Goal: Task Accomplishment & Management: Use online tool/utility

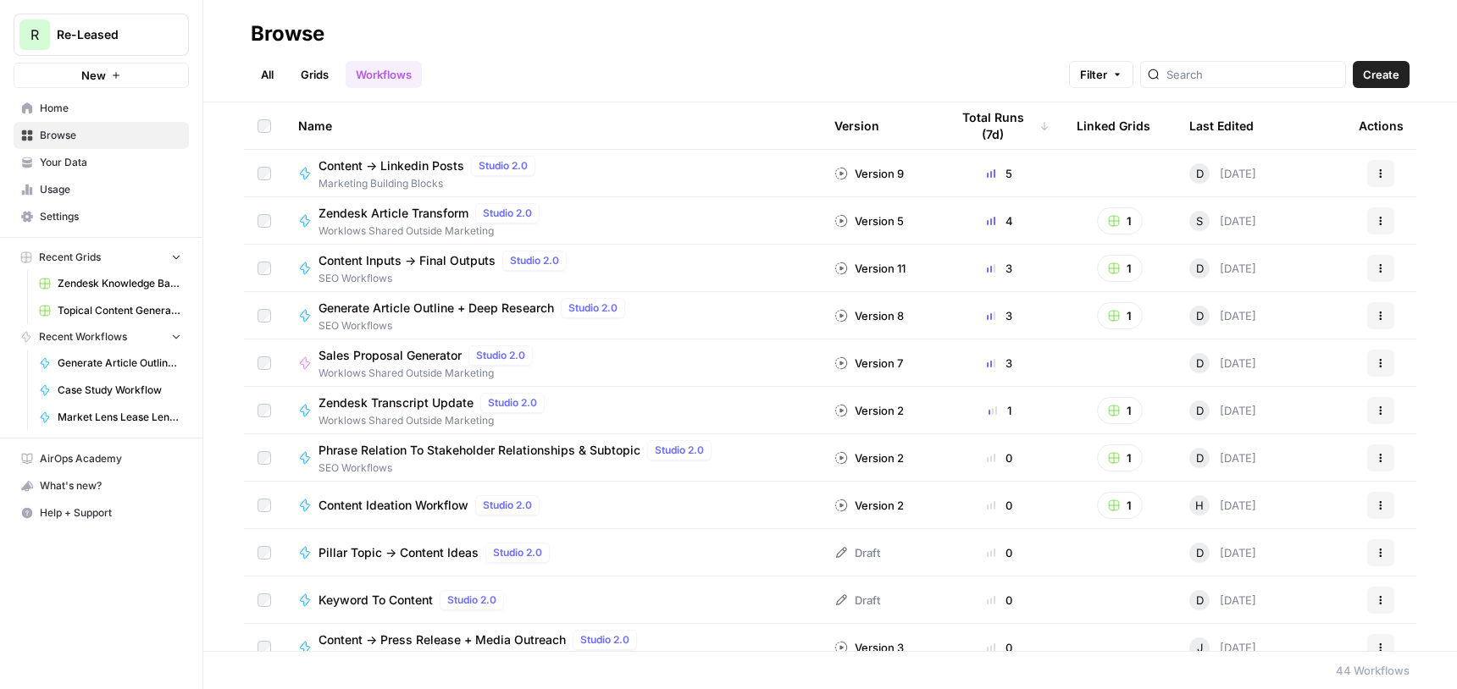
scroll to position [1, 0]
click at [349, 175] on span "Marketing Building Blocks" at bounding box center [430, 182] width 224 height 15
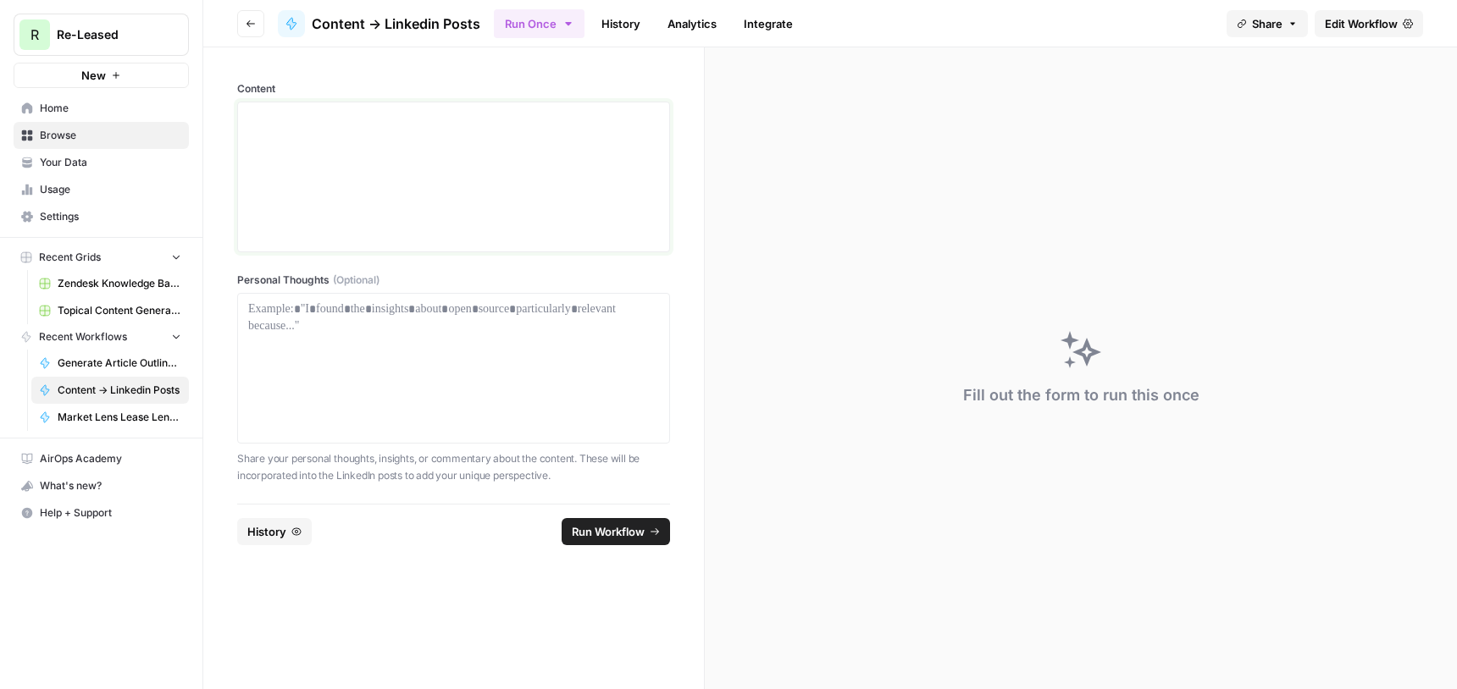
click at [302, 158] on div at bounding box center [453, 177] width 411 height 136
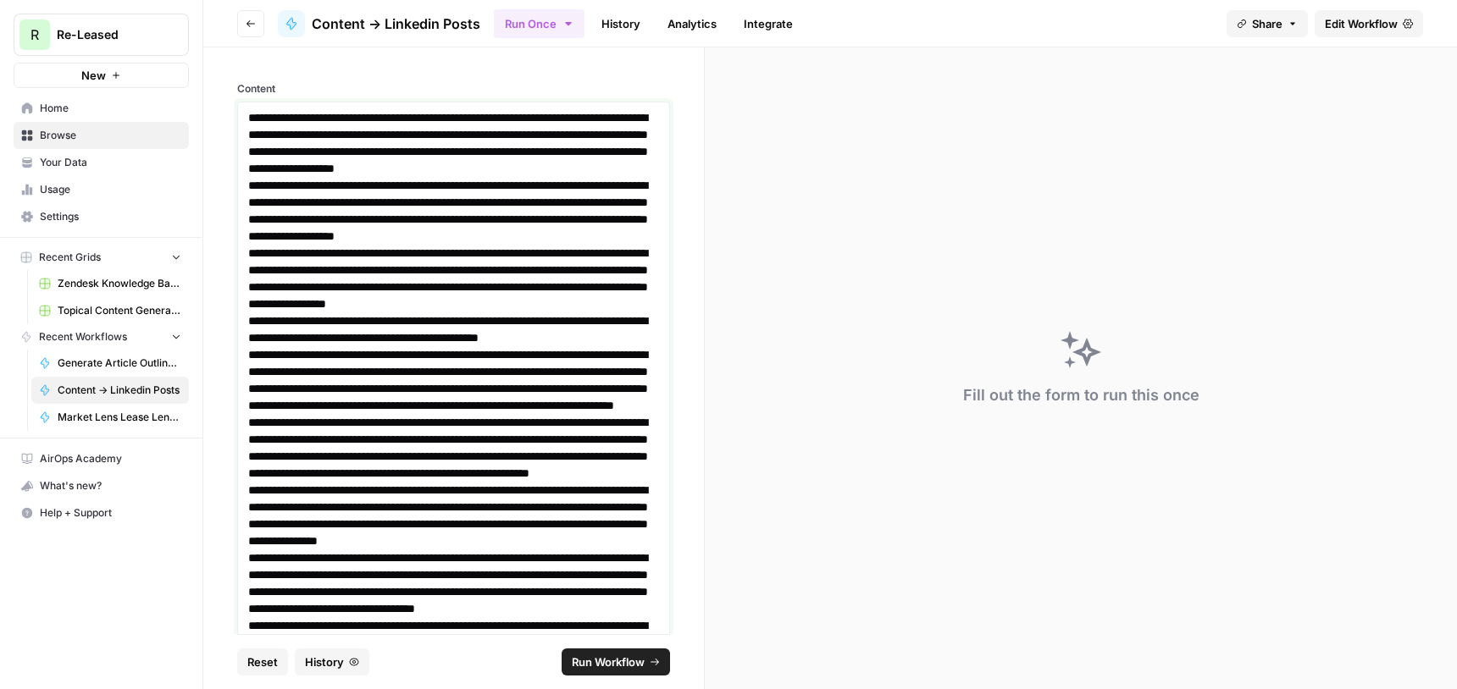
scroll to position [14334, 0]
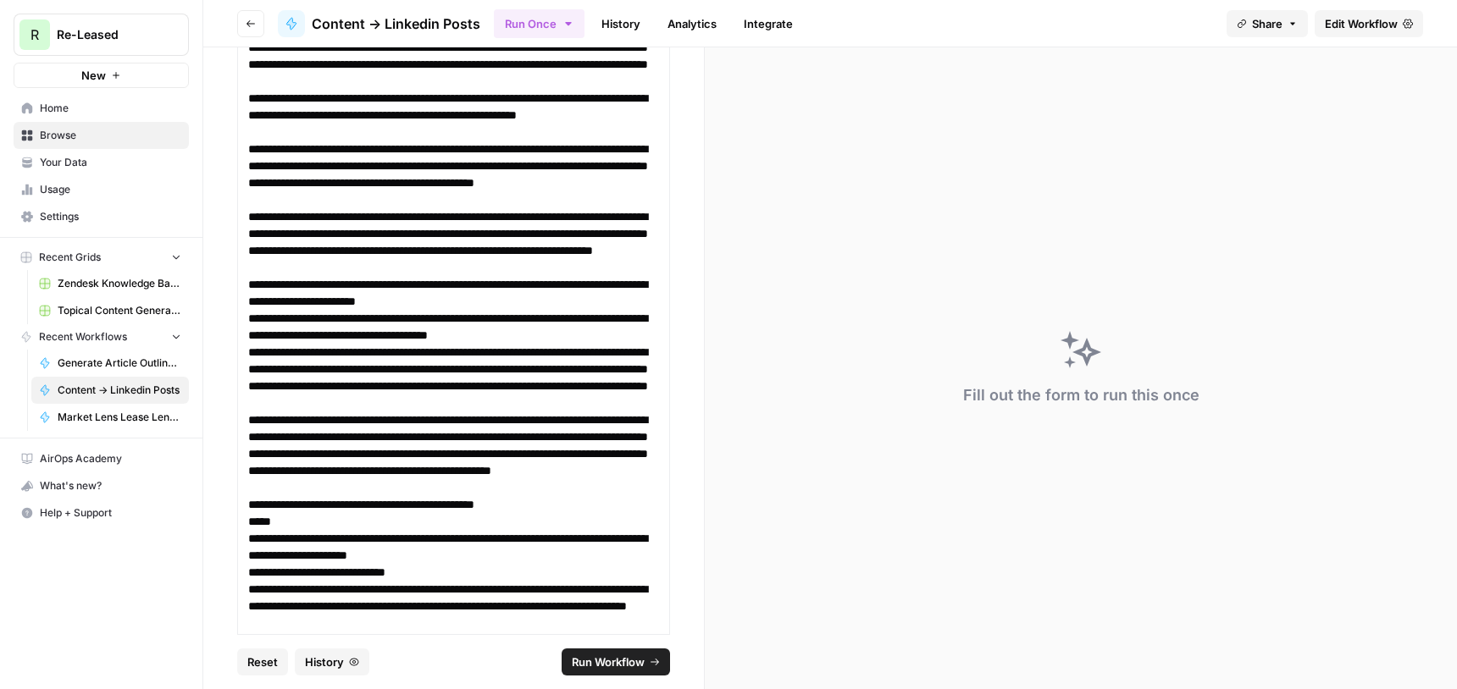
click at [633, 666] on span "Run Workflow" at bounding box center [608, 662] width 73 height 17
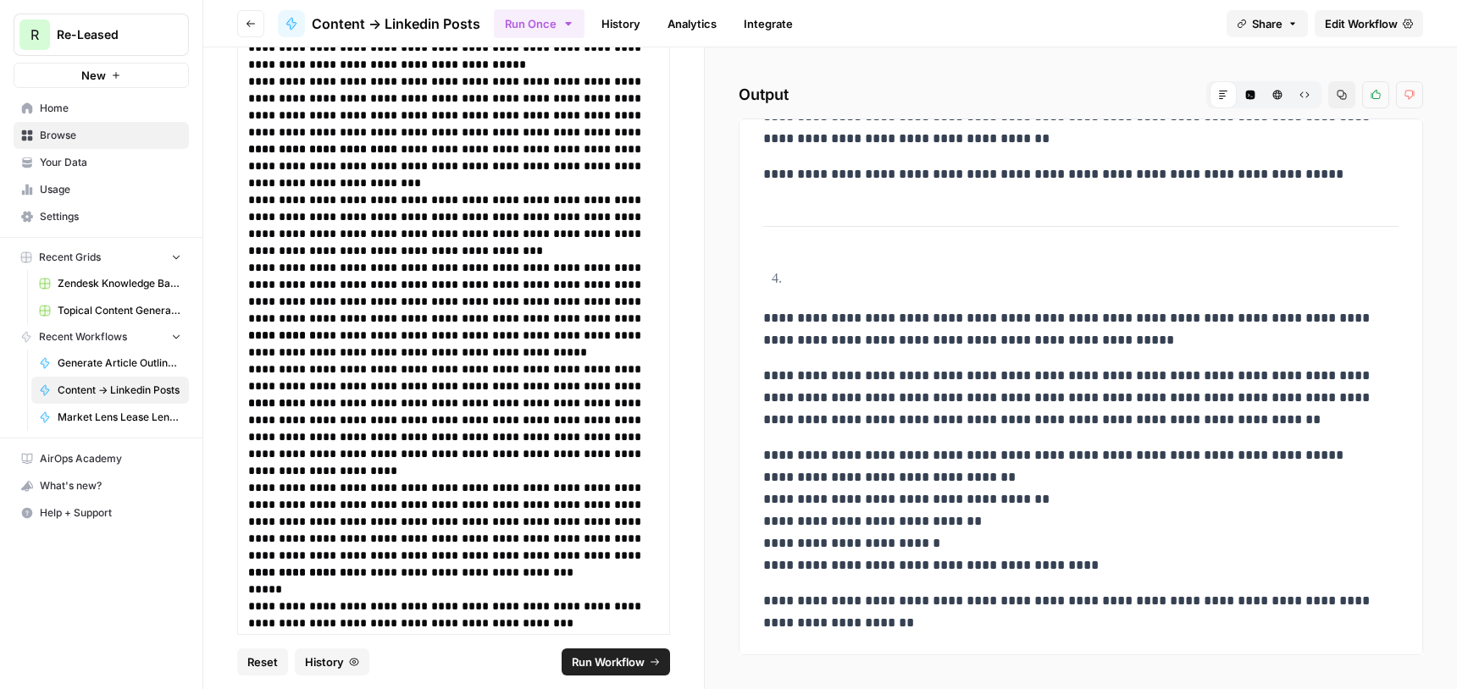
scroll to position [2738, 0]
